Goal: Task Accomplishment & Management: Use online tool/utility

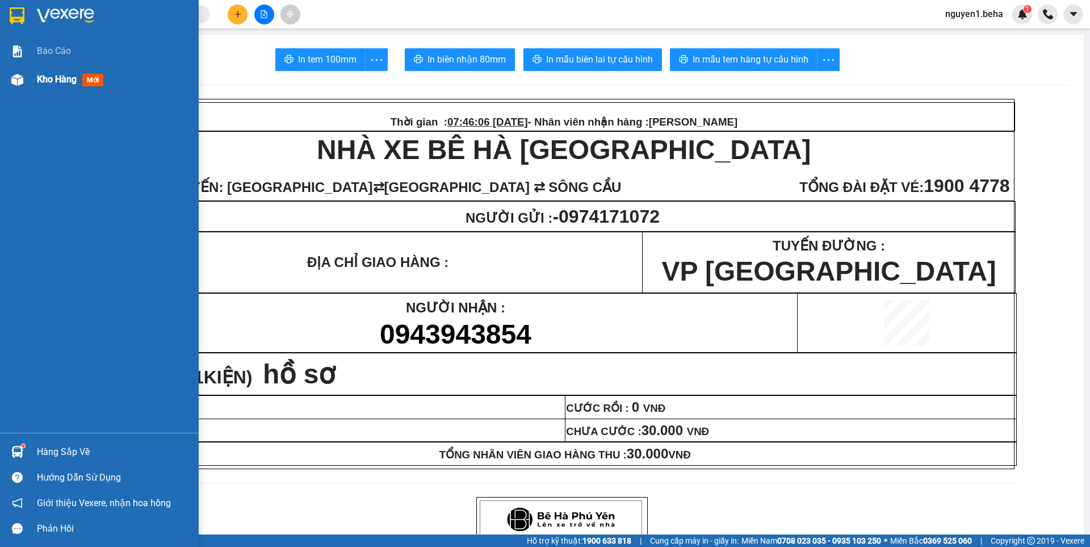
click at [16, 83] on img at bounding box center [17, 80] width 12 height 12
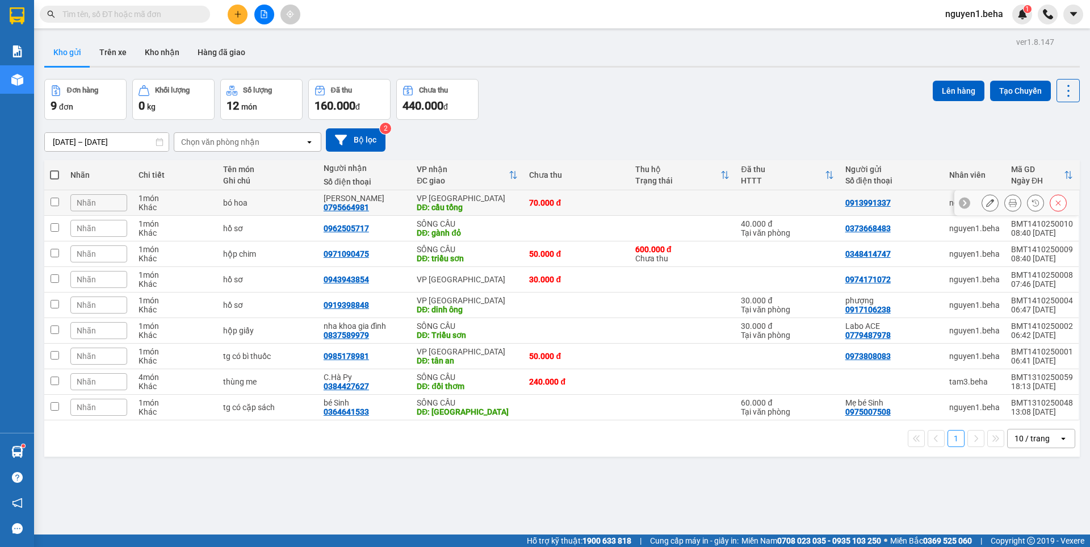
click at [1005, 202] on button at bounding box center [1013, 203] width 16 height 20
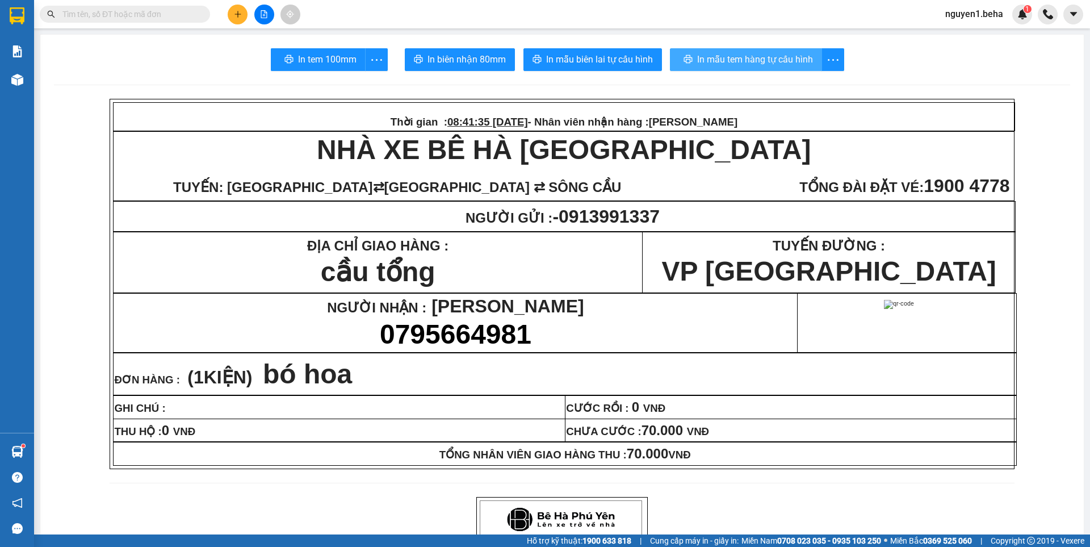
click at [771, 58] on span "In mẫu tem hàng tự cấu hình" at bounding box center [755, 59] width 116 height 14
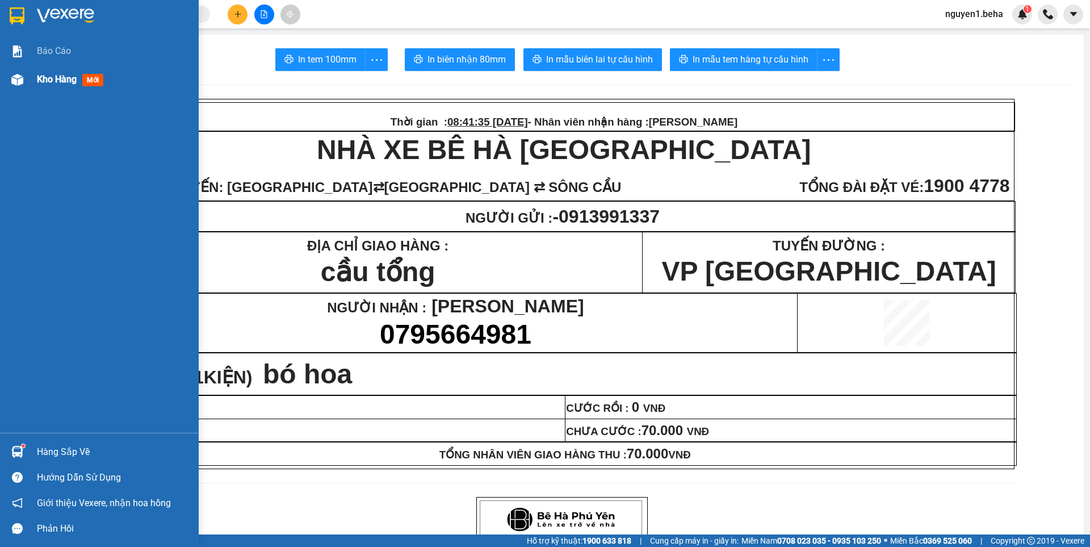
click at [22, 76] on img at bounding box center [17, 80] width 12 height 12
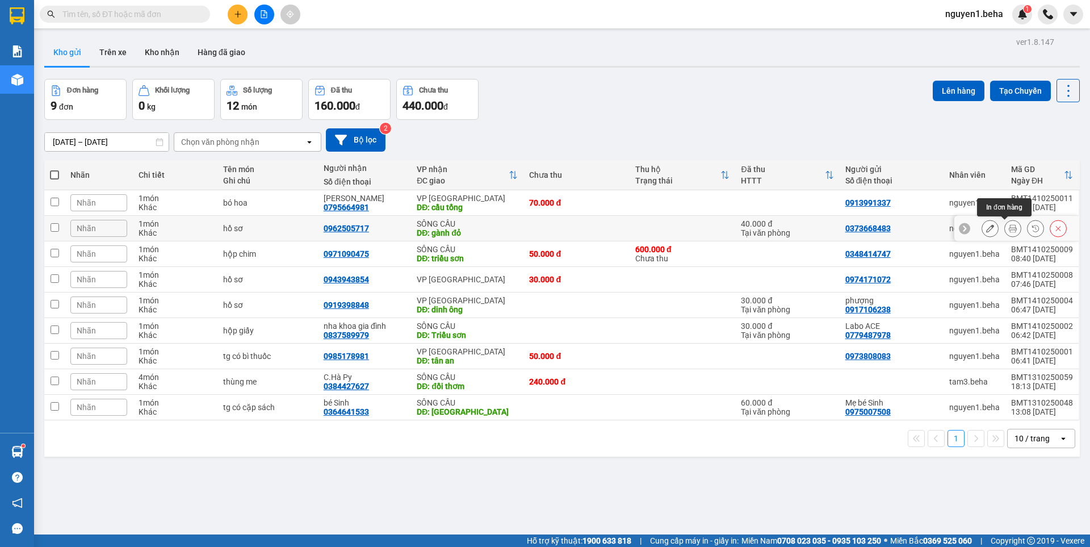
click at [1009, 229] on icon at bounding box center [1013, 228] width 8 height 8
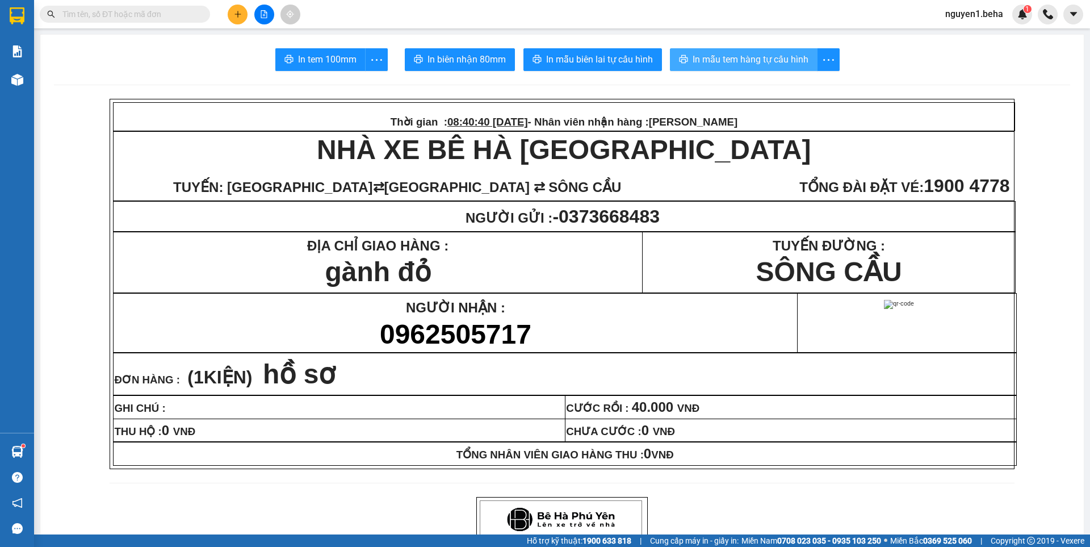
click at [741, 55] on span "In mẫu tem hàng tự cấu hình" at bounding box center [751, 59] width 116 height 14
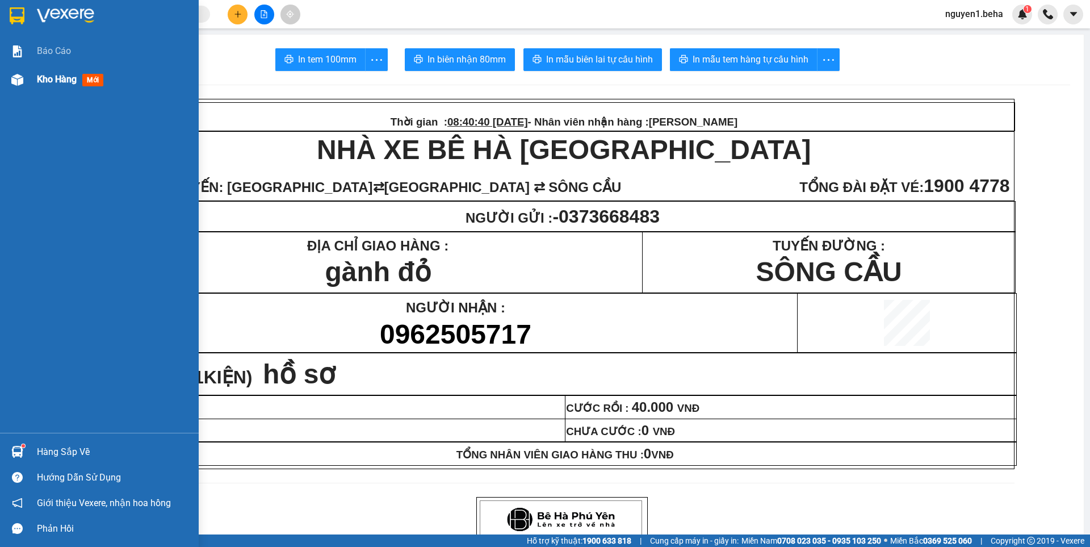
click at [6, 82] on div "Kho hàng mới" at bounding box center [99, 79] width 199 height 28
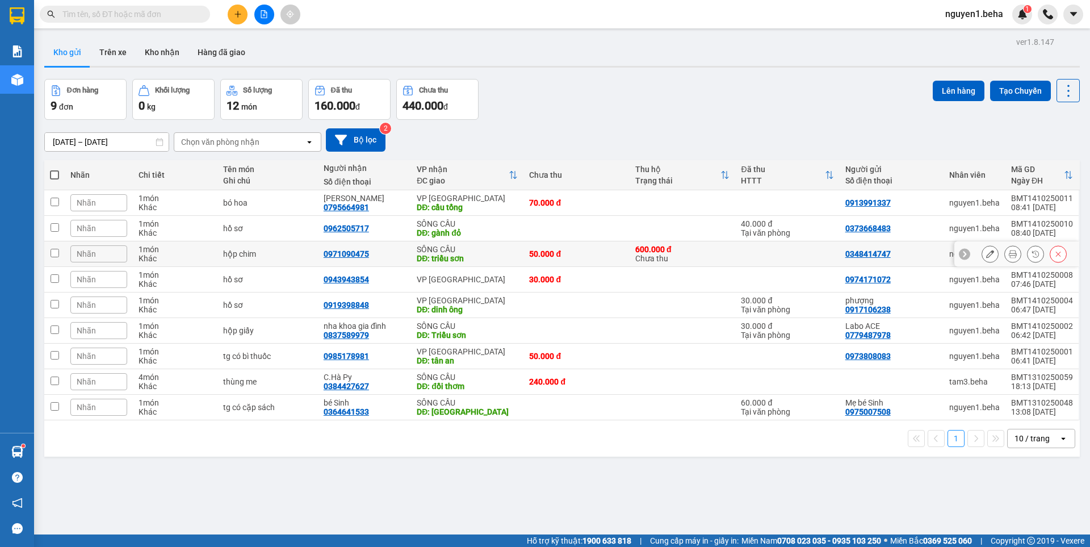
click at [1009, 252] on icon at bounding box center [1013, 254] width 8 height 8
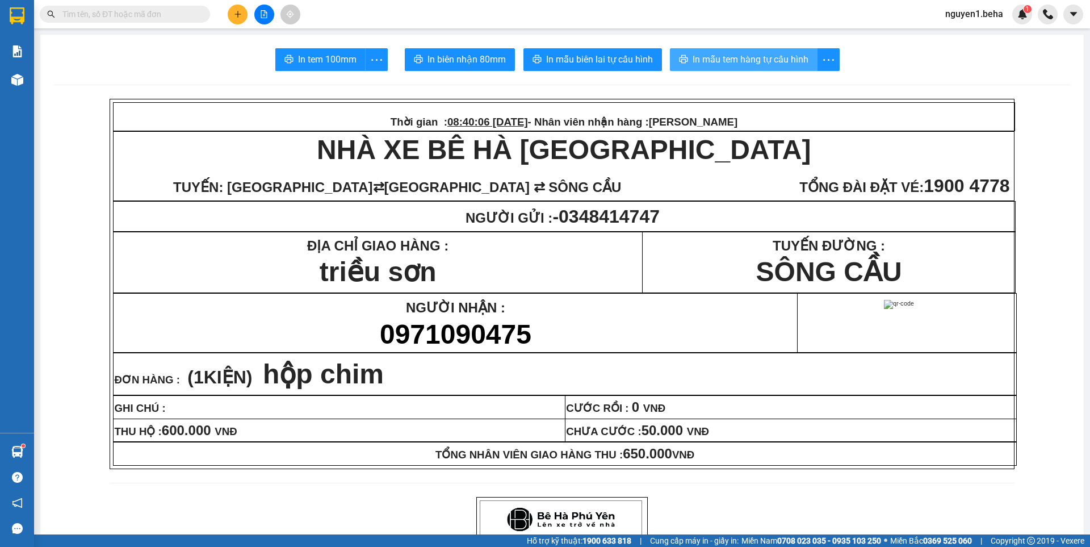
click at [793, 59] on span "In mẫu tem hàng tự cấu hình" at bounding box center [751, 59] width 116 height 14
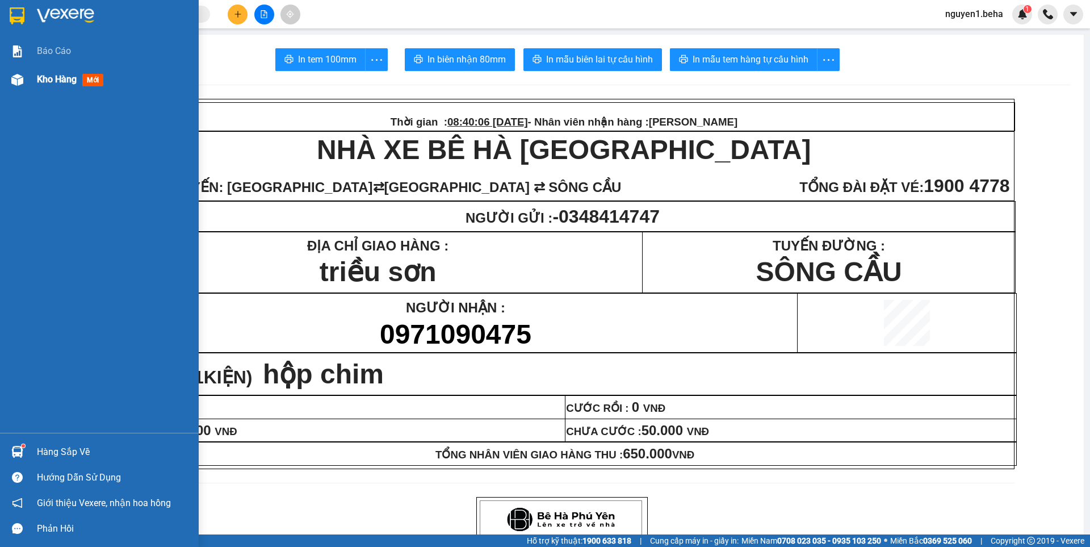
click at [10, 76] on div at bounding box center [17, 80] width 20 height 20
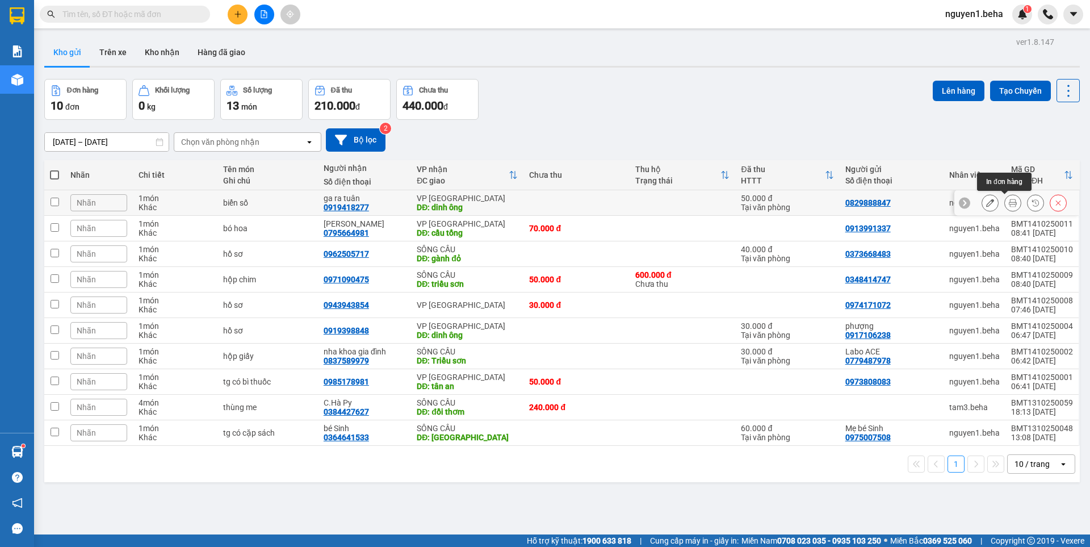
click at [1009, 204] on icon at bounding box center [1013, 203] width 8 height 8
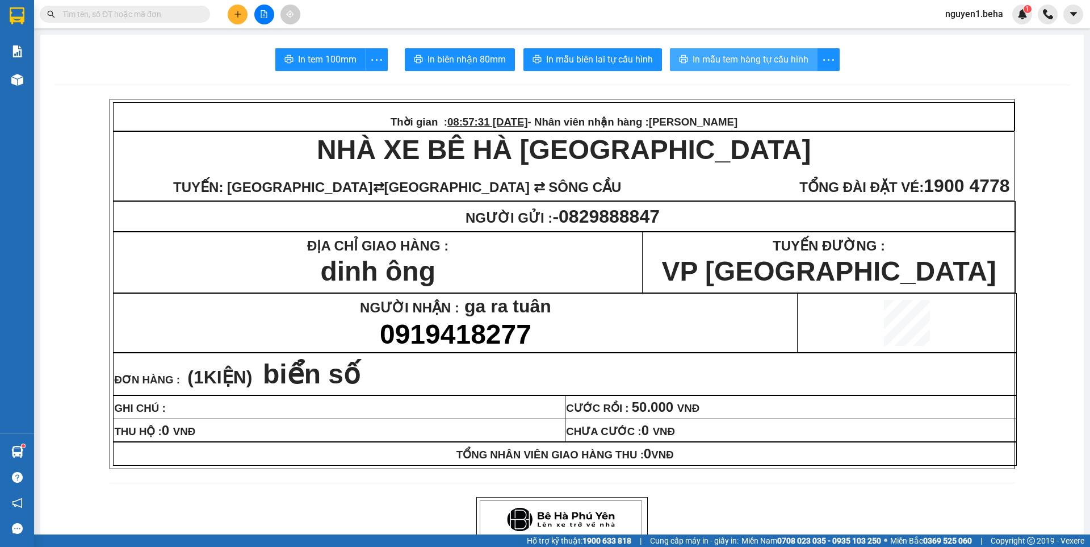
click at [768, 61] on span "In mẫu tem hàng tự cấu hình" at bounding box center [751, 59] width 116 height 14
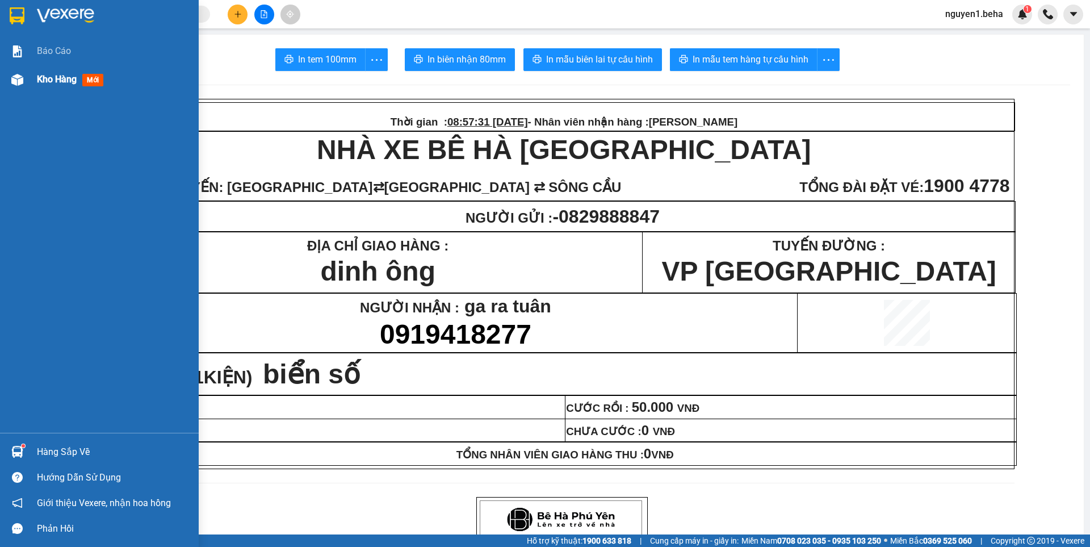
click at [19, 74] on img at bounding box center [17, 80] width 12 height 12
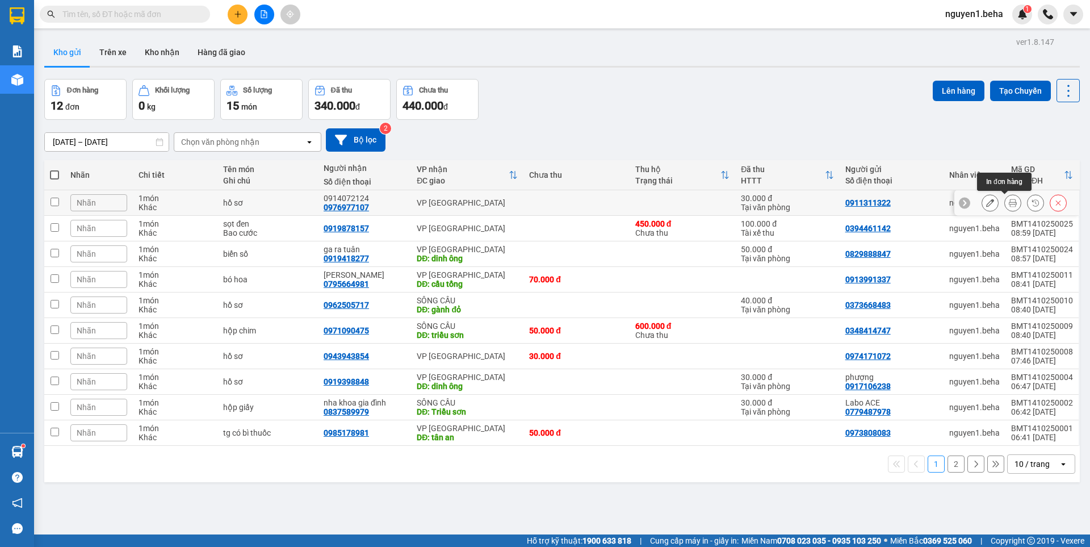
click at [1009, 203] on icon at bounding box center [1013, 203] width 8 height 8
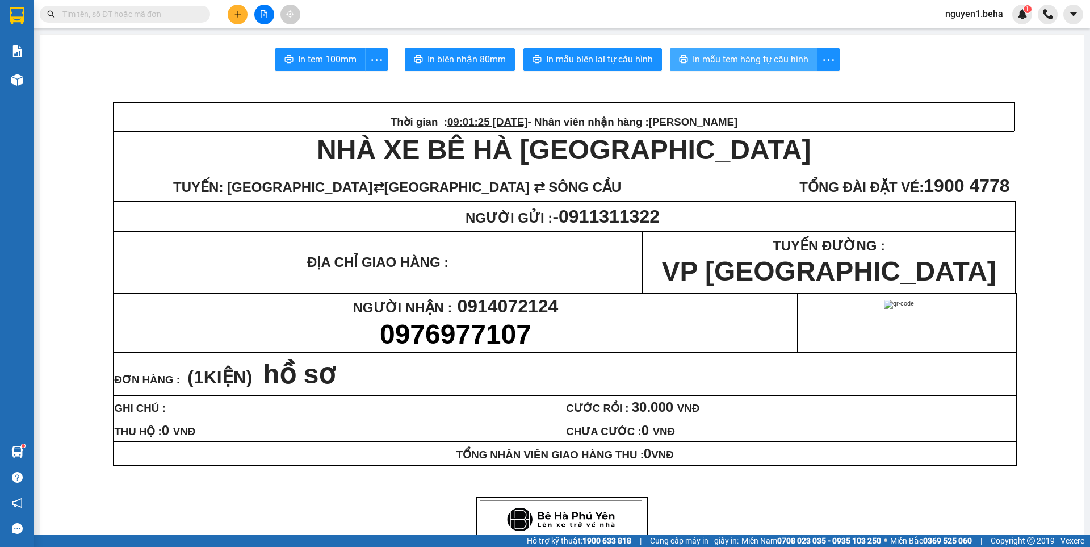
click at [730, 56] on span "In mẫu tem hàng tự cấu hình" at bounding box center [751, 59] width 116 height 14
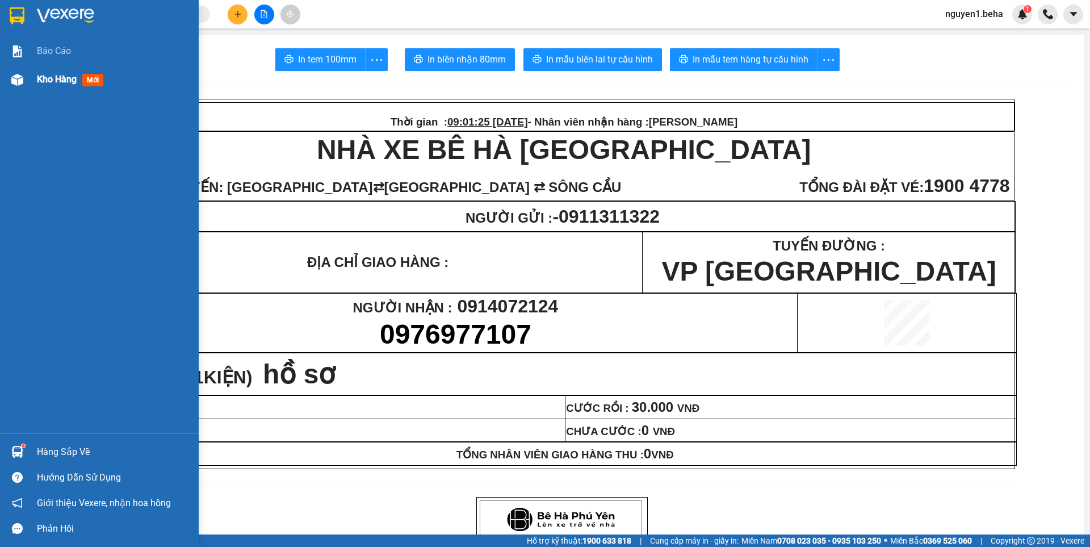
click at [14, 78] on img at bounding box center [17, 80] width 12 height 12
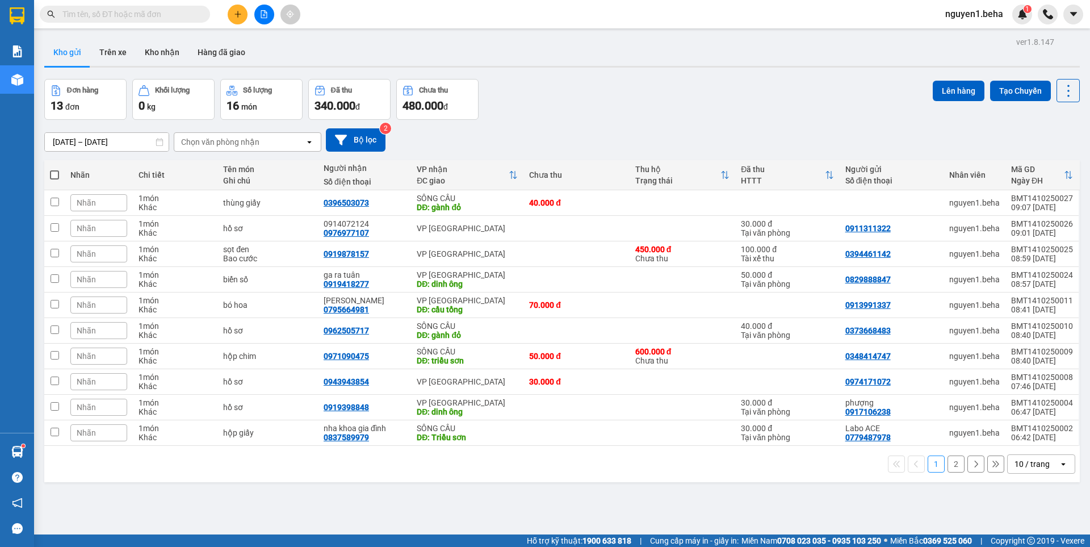
click at [1036, 462] on div "10 / trang" at bounding box center [1032, 463] width 35 height 11
click at [1021, 377] on span "20 / trang" at bounding box center [1026, 377] width 36 height 11
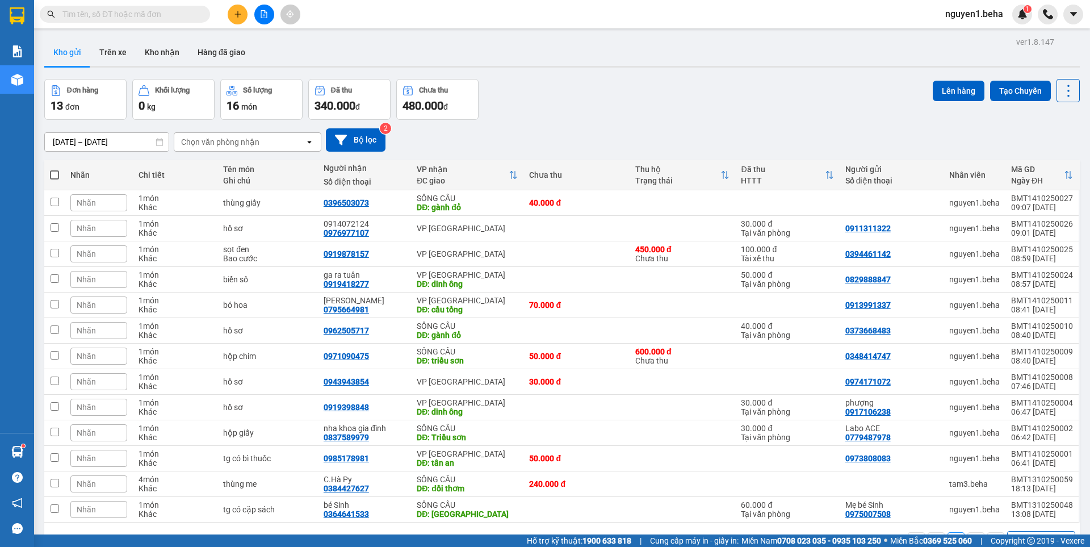
click at [53, 174] on span at bounding box center [54, 174] width 9 height 9
click at [55, 169] on input "checkbox" at bounding box center [55, 169] width 0 height 0
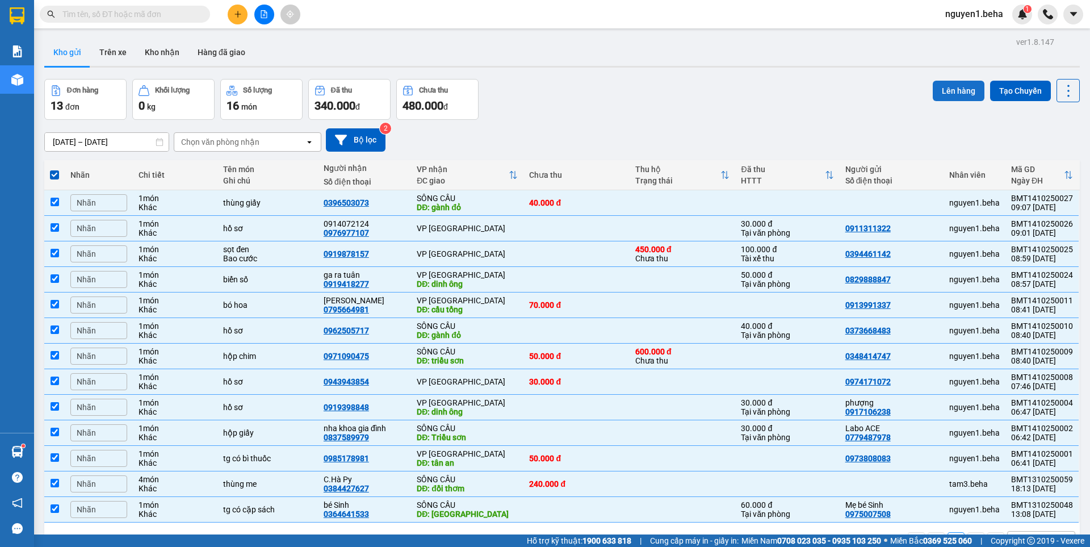
click at [949, 81] on button "Lên hàng" at bounding box center [959, 91] width 52 height 20
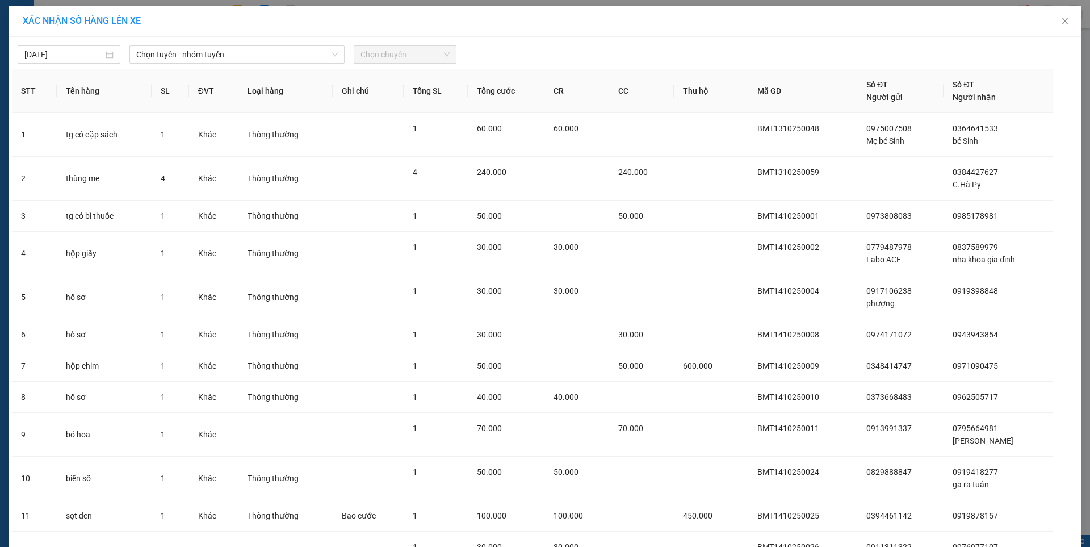
click at [179, 43] on div "[DATE] Chọn tuyến - nhóm tuyến Chọn chuyến" at bounding box center [545, 52] width 1067 height 24
click at [230, 57] on span "Chọn tuyến - nhóm tuyến" at bounding box center [237, 54] width 202 height 17
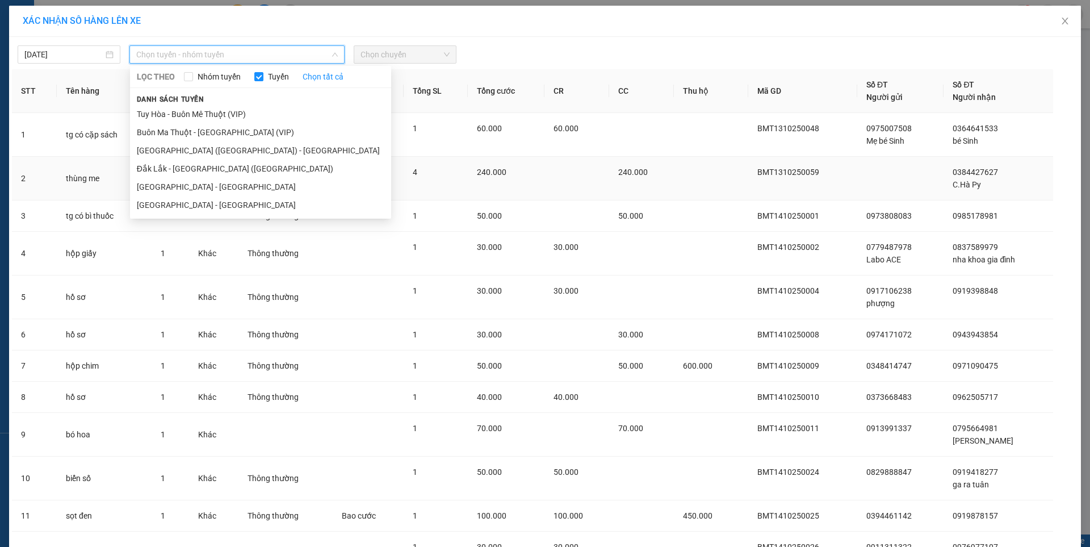
drag, startPoint x: 199, startPoint y: 168, endPoint x: 205, endPoint y: 161, distance: 9.7
click at [199, 168] on li "Đắk Lắk - [GEOGRAPHIC_DATA] ([GEOGRAPHIC_DATA])" at bounding box center [260, 169] width 261 height 18
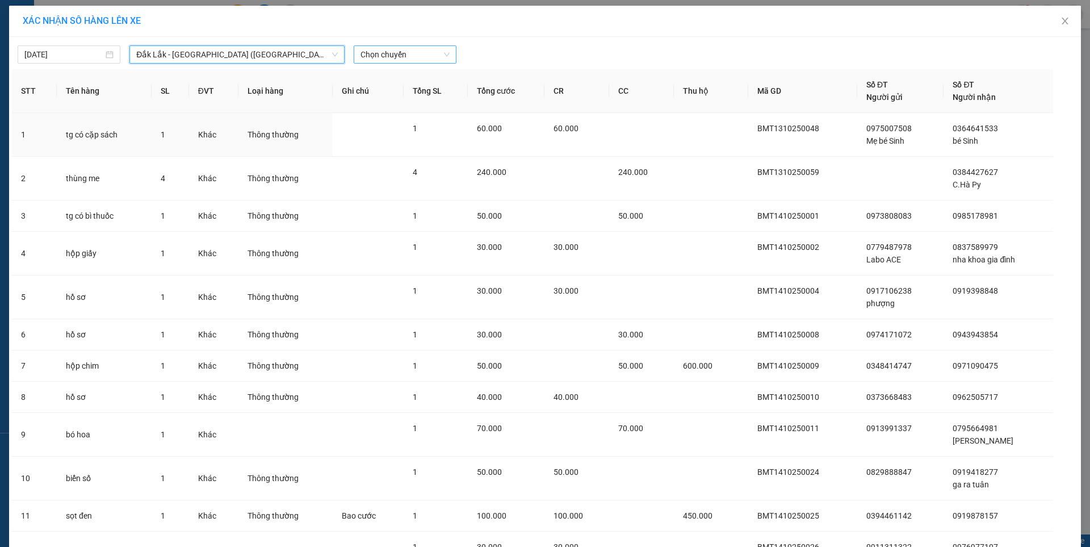
click at [398, 53] on span "Chọn chuyến" at bounding box center [405, 54] width 89 height 17
click at [396, 92] on div "09:30 - 47H-044.04" at bounding box center [401, 95] width 89 height 12
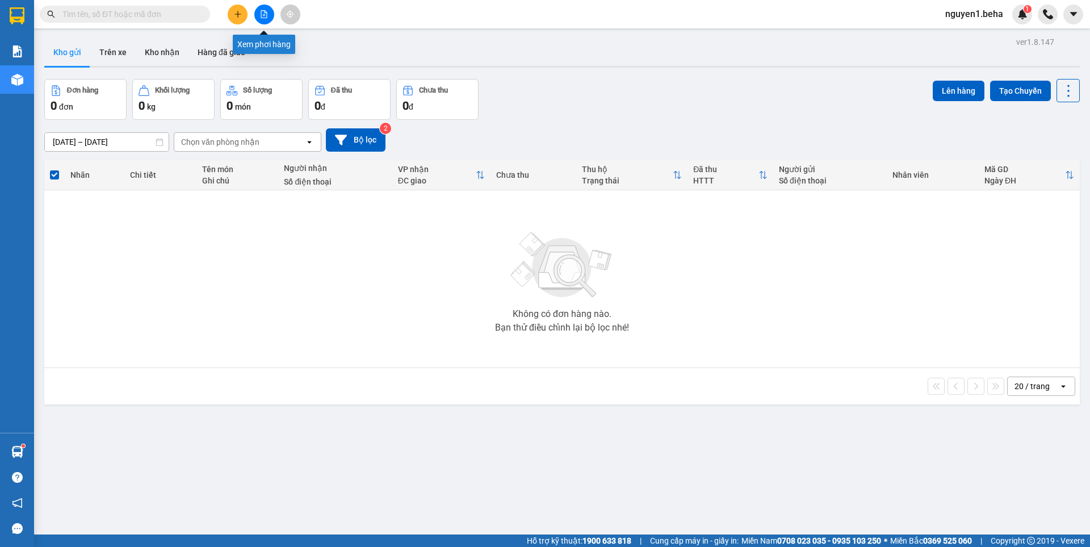
click at [260, 13] on button at bounding box center [264, 15] width 20 height 20
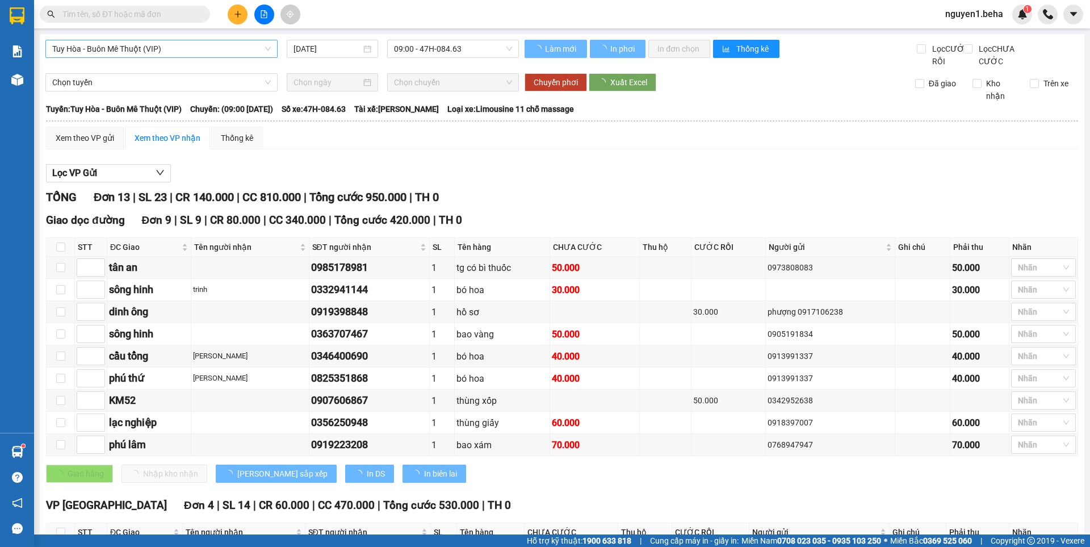
click at [211, 51] on span "Tuy Hòa - Buôn Mê Thuột (VIP)" at bounding box center [161, 48] width 219 height 17
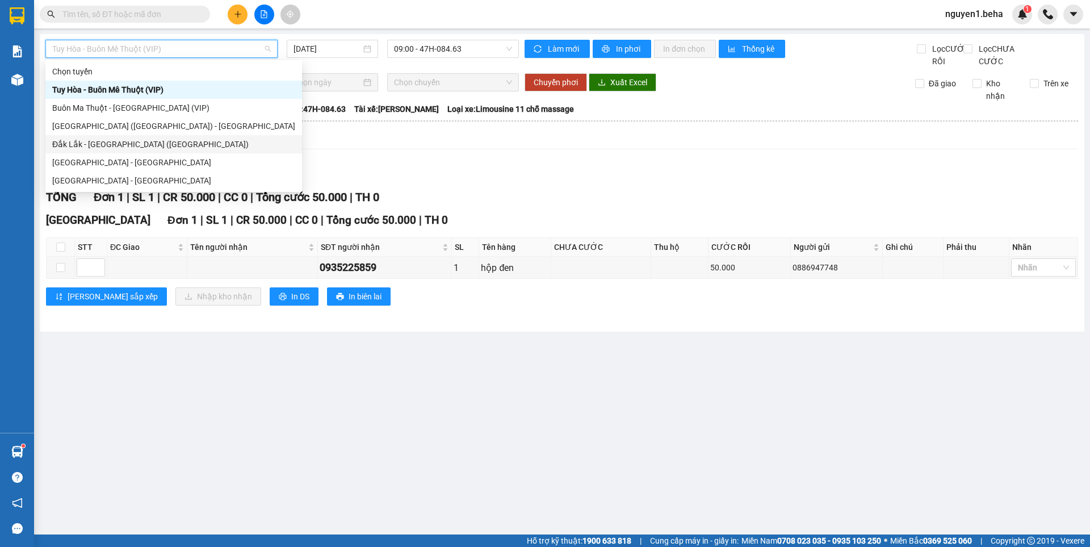
click at [103, 140] on div "Đắk Lắk - [GEOGRAPHIC_DATA] ([GEOGRAPHIC_DATA])" at bounding box center [173, 144] width 243 height 12
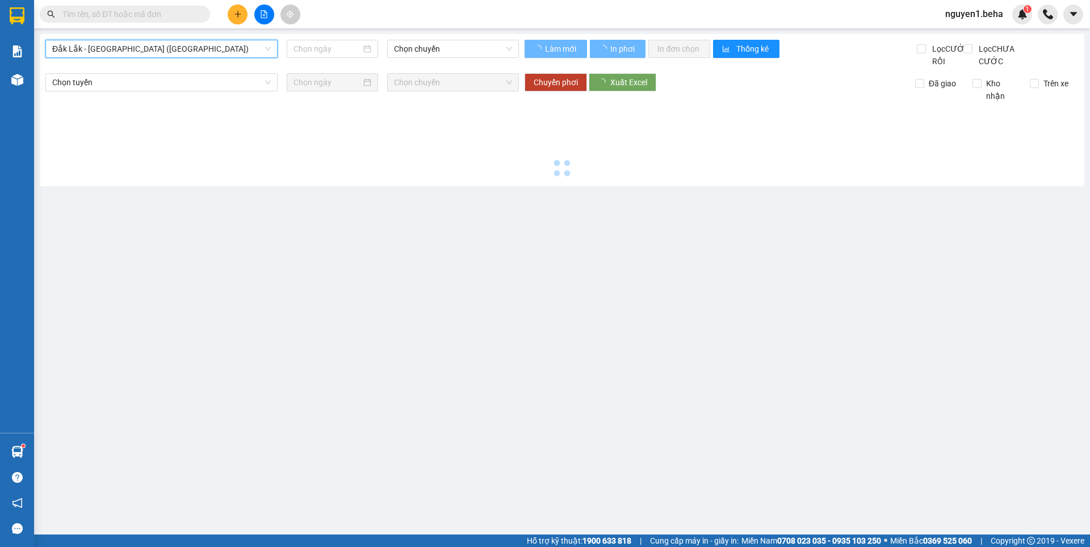
type input "[DATE]"
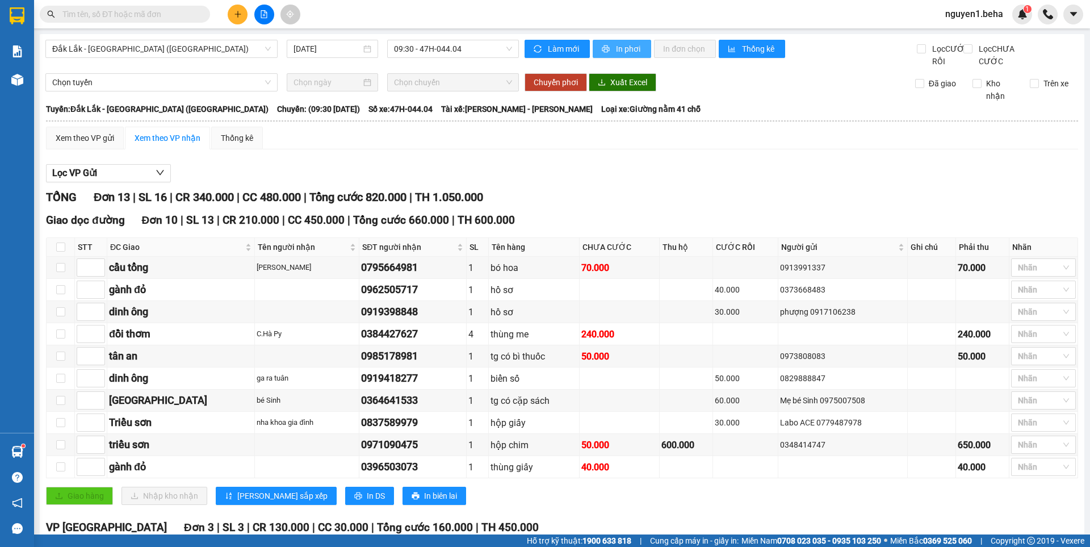
click at [616, 49] on span "In phơi" at bounding box center [629, 49] width 26 height 12
